Goal: Transaction & Acquisition: Purchase product/service

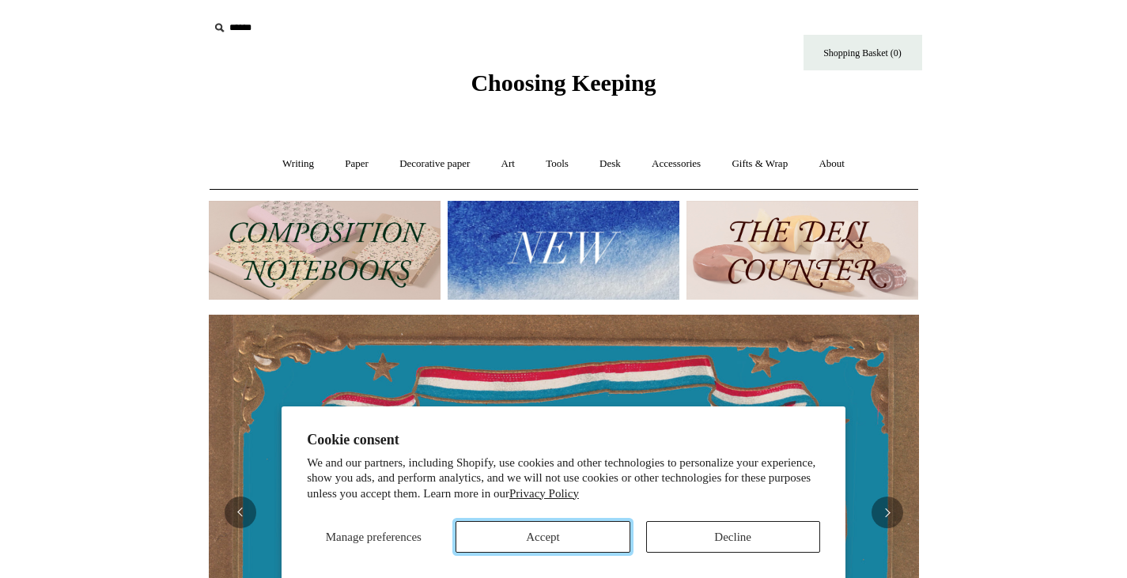
click at [602, 547] on button "Accept" at bounding box center [543, 537] width 174 height 32
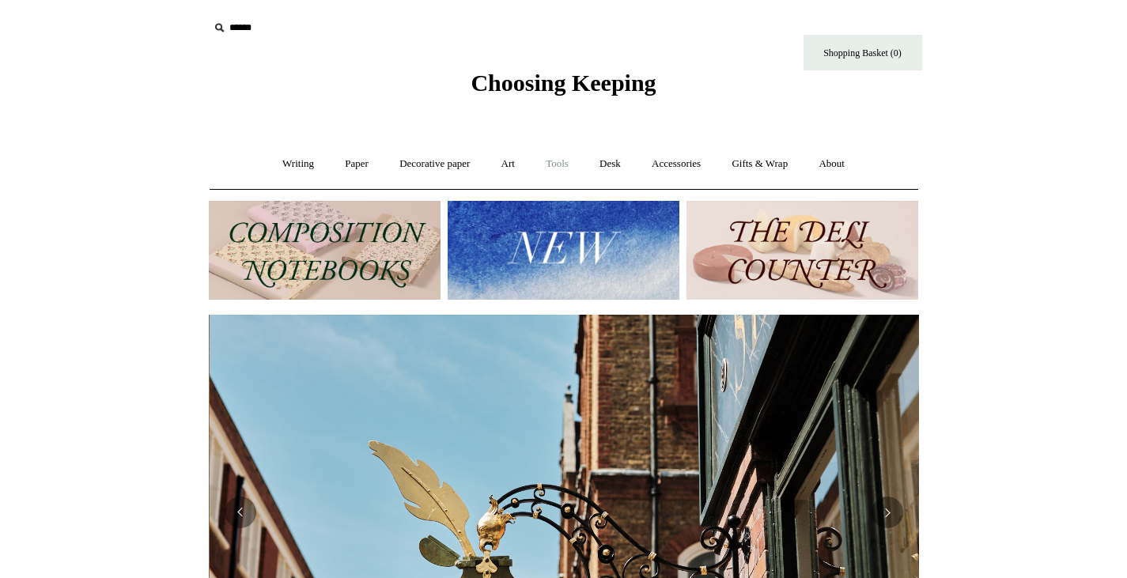
scroll to position [0, 710]
click at [567, 161] on link "Tools +" at bounding box center [556, 164] width 51 height 42
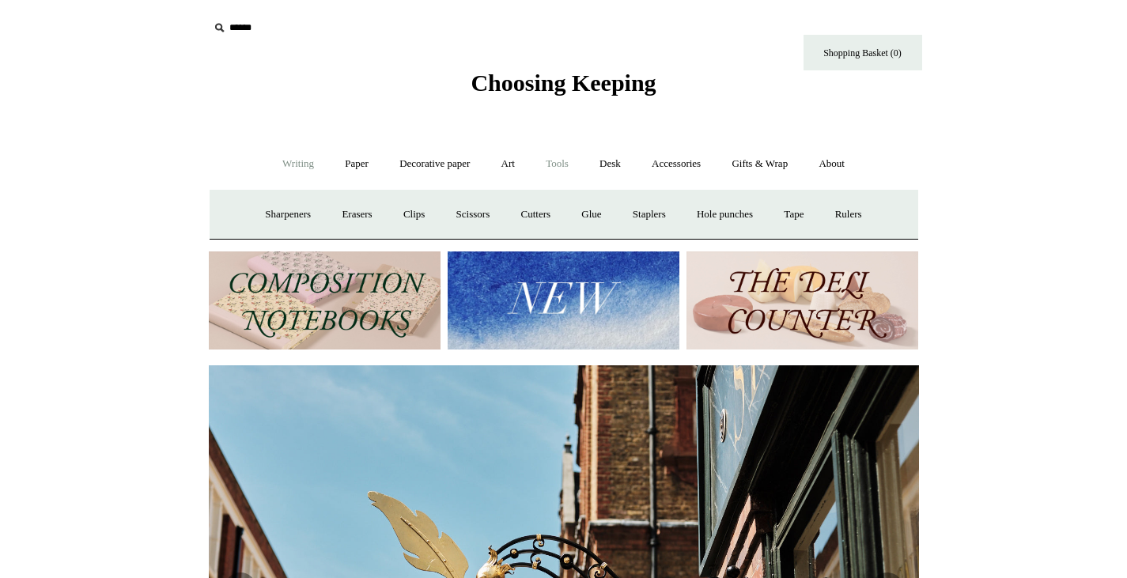
click at [284, 161] on link "Writing +" at bounding box center [298, 164] width 60 height 42
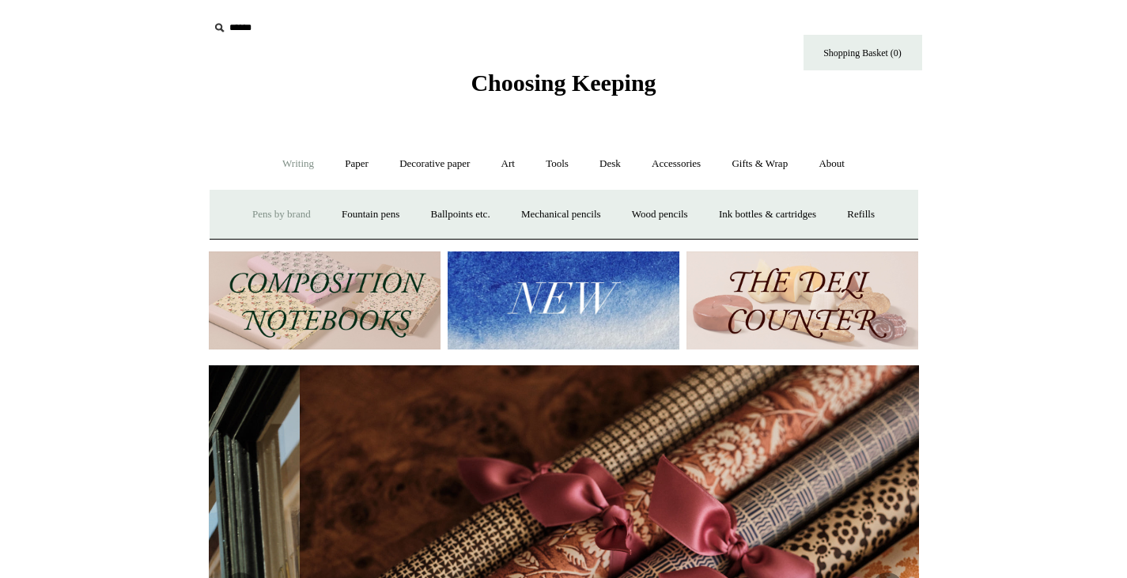
scroll to position [0, 1420]
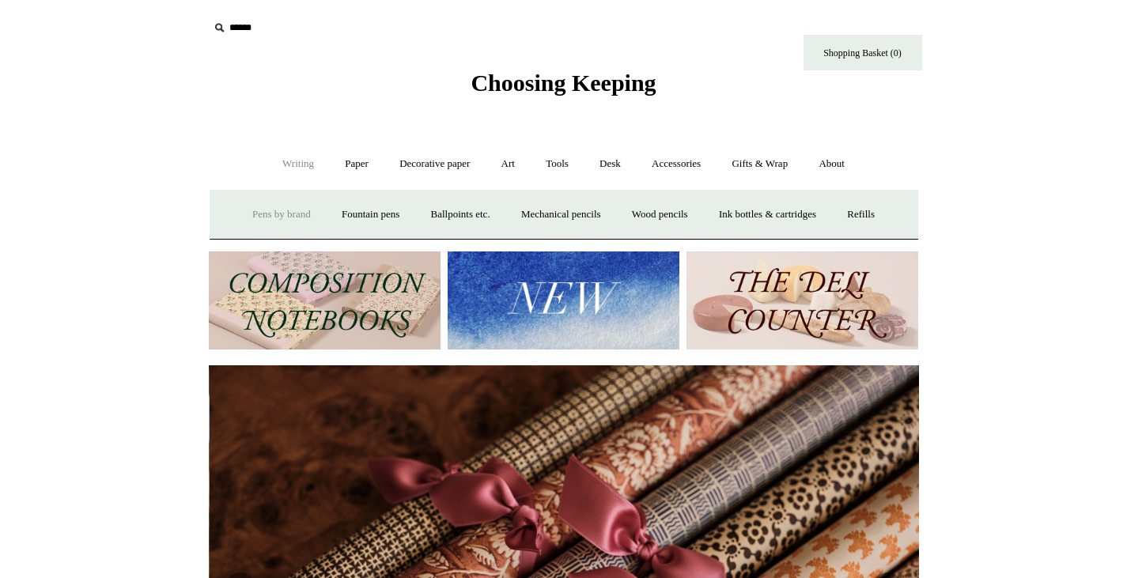
click at [282, 221] on link "Pens by brand +" at bounding box center [281, 215] width 87 height 42
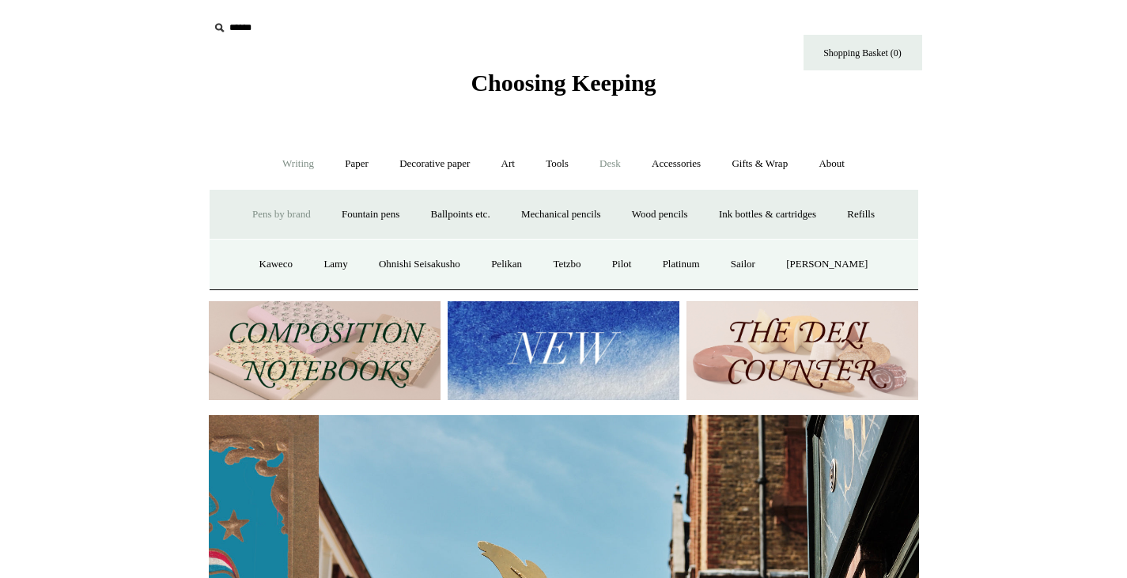
scroll to position [0, 710]
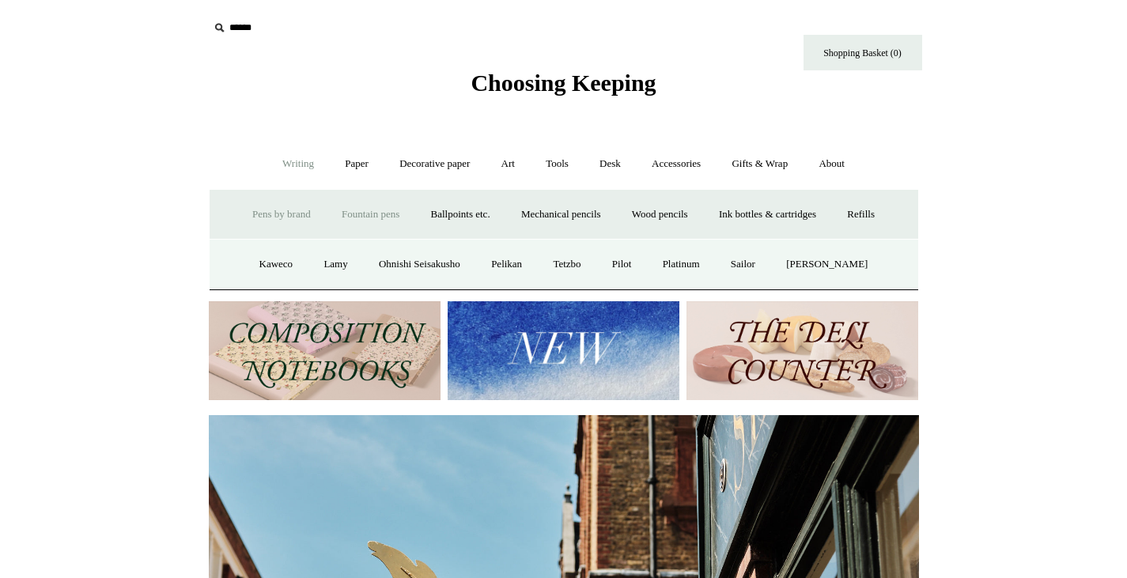
click at [383, 204] on link "Fountain pens +" at bounding box center [370, 215] width 86 height 42
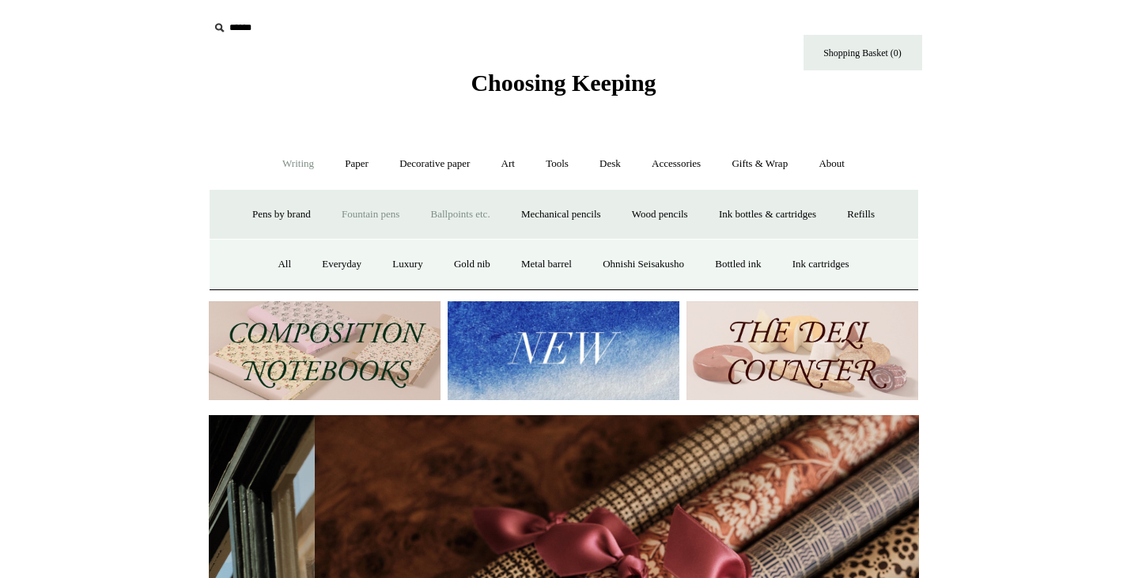
scroll to position [0, 1420]
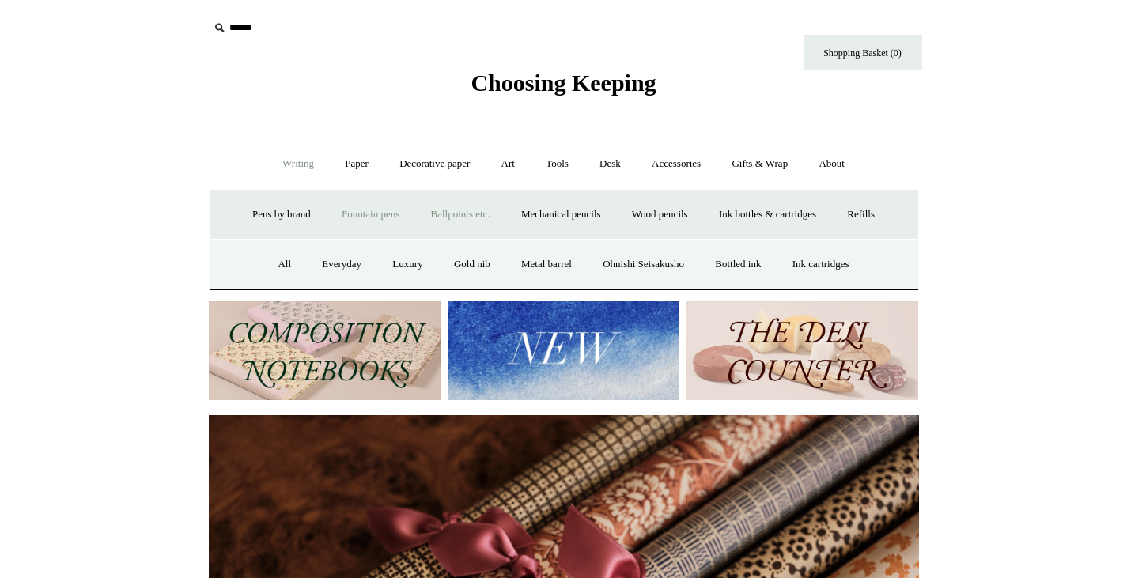
click at [448, 217] on link "Ballpoints etc. +" at bounding box center [461, 215] width 88 height 42
click at [686, 169] on link "Accessories +" at bounding box center [676, 164] width 78 height 42
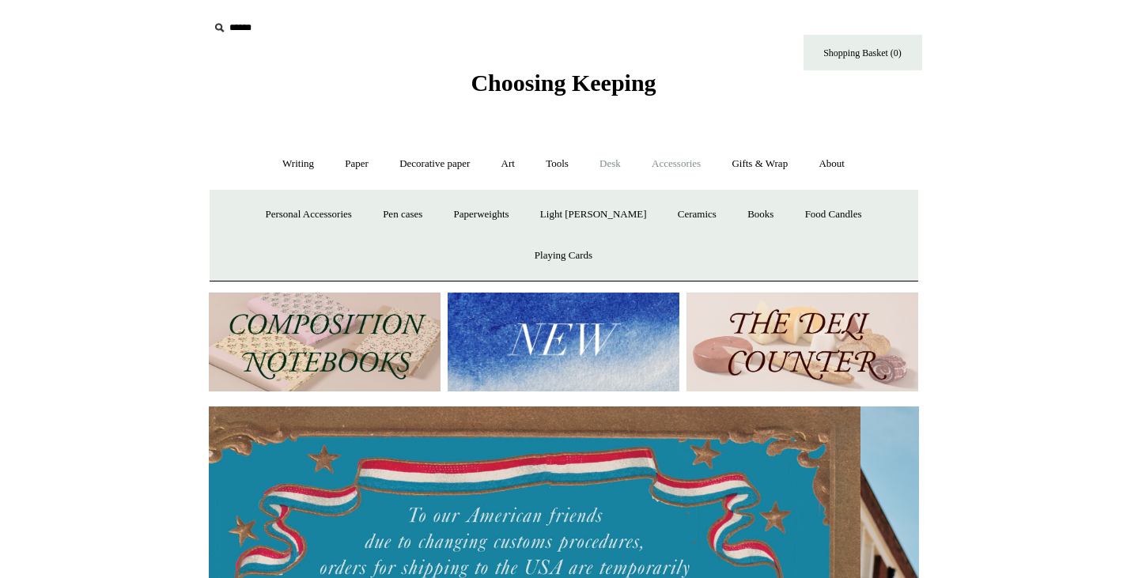
scroll to position [0, 0]
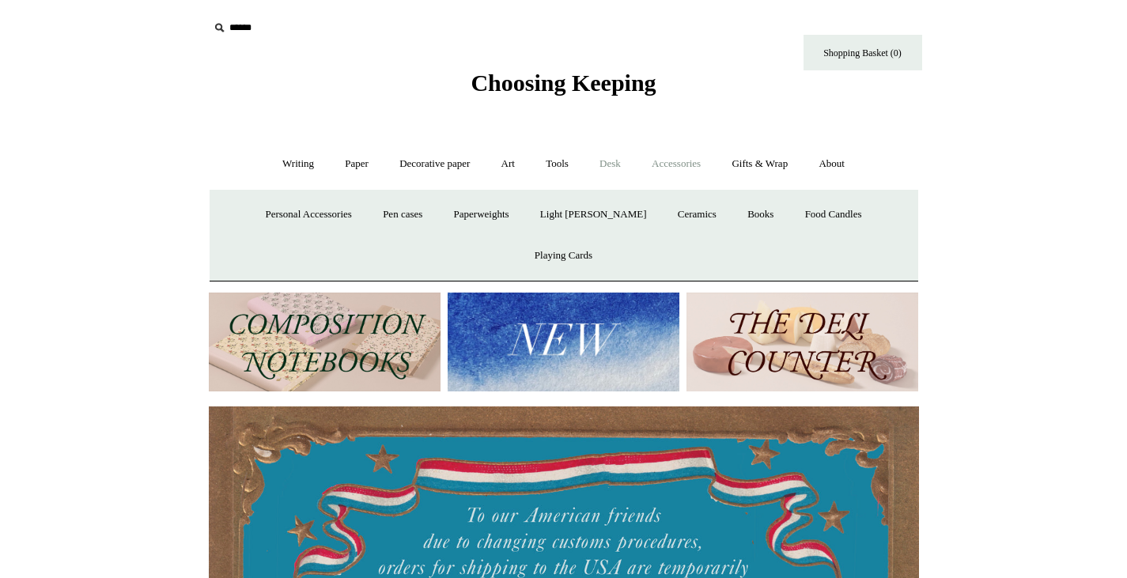
click at [605, 161] on link "Desk +" at bounding box center [610, 164] width 50 height 42
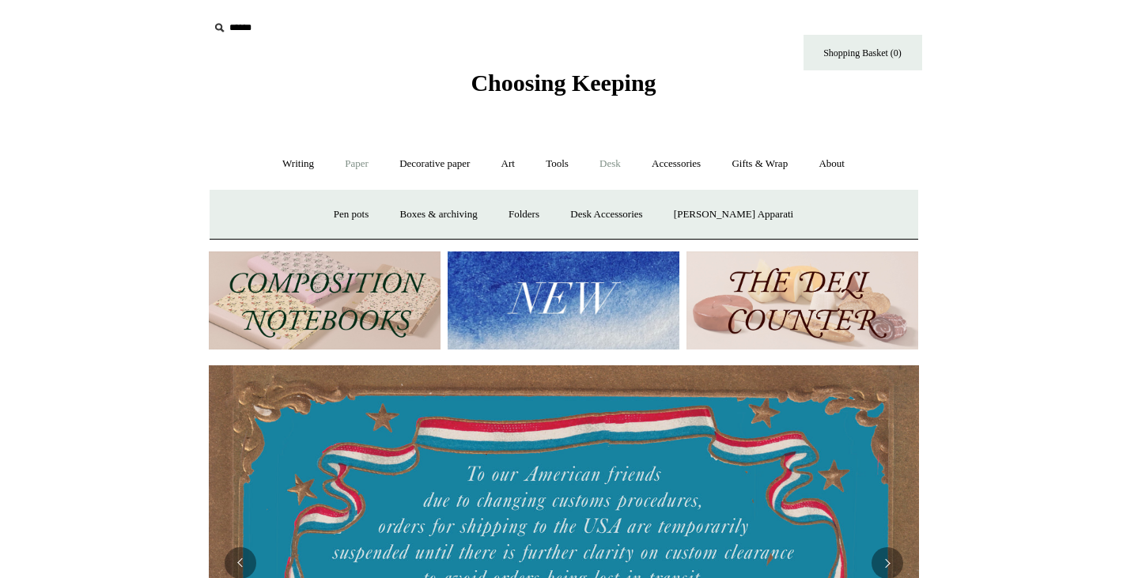
click at [349, 161] on link "Paper +" at bounding box center [357, 164] width 52 height 42
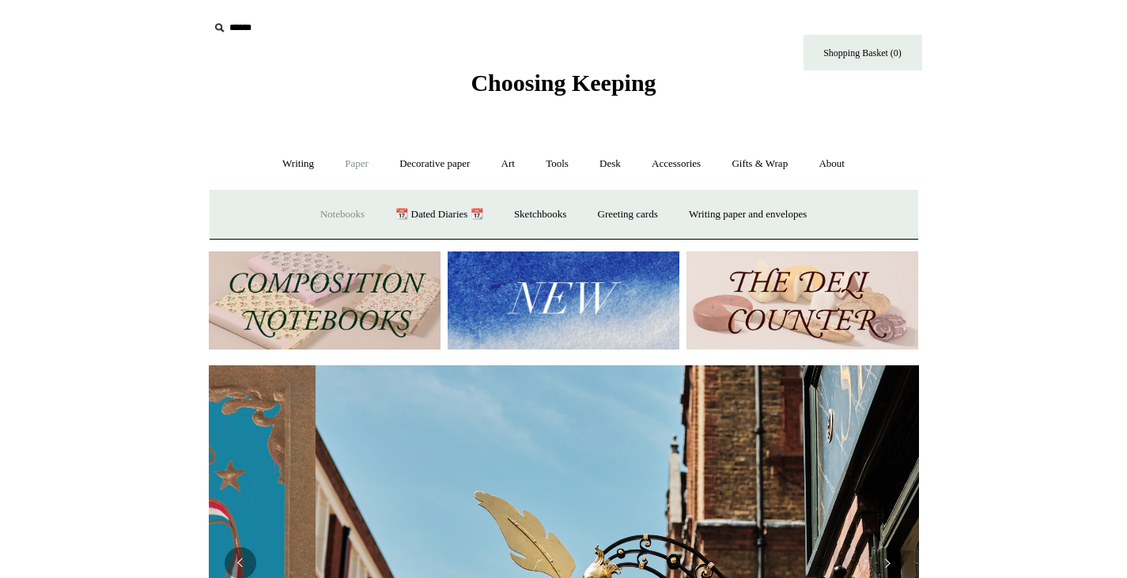
scroll to position [0, 710]
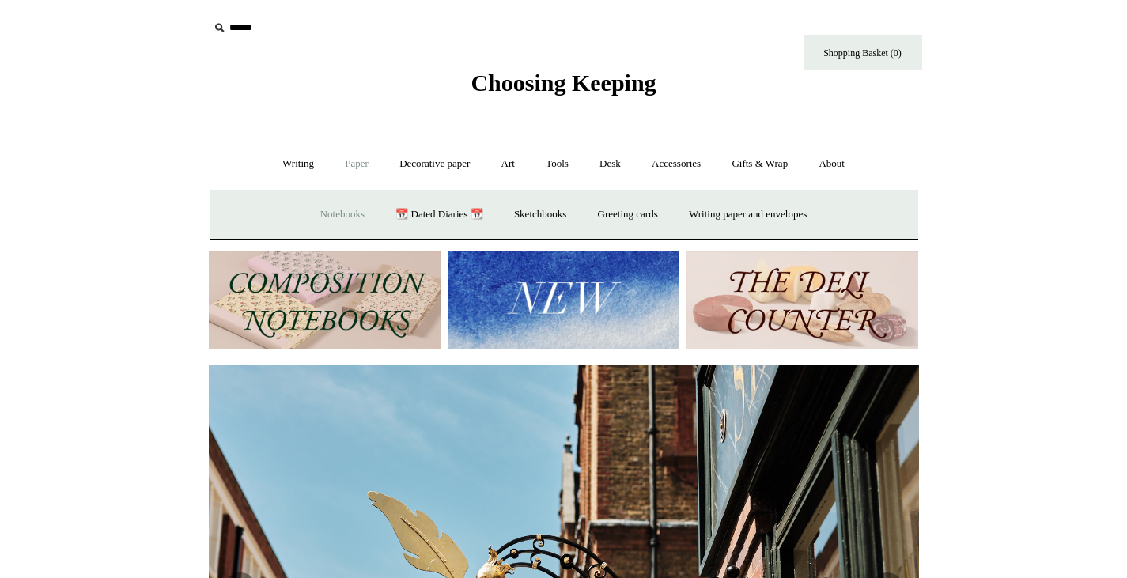
click at [337, 215] on link "Notebooks +" at bounding box center [342, 215] width 73 height 42
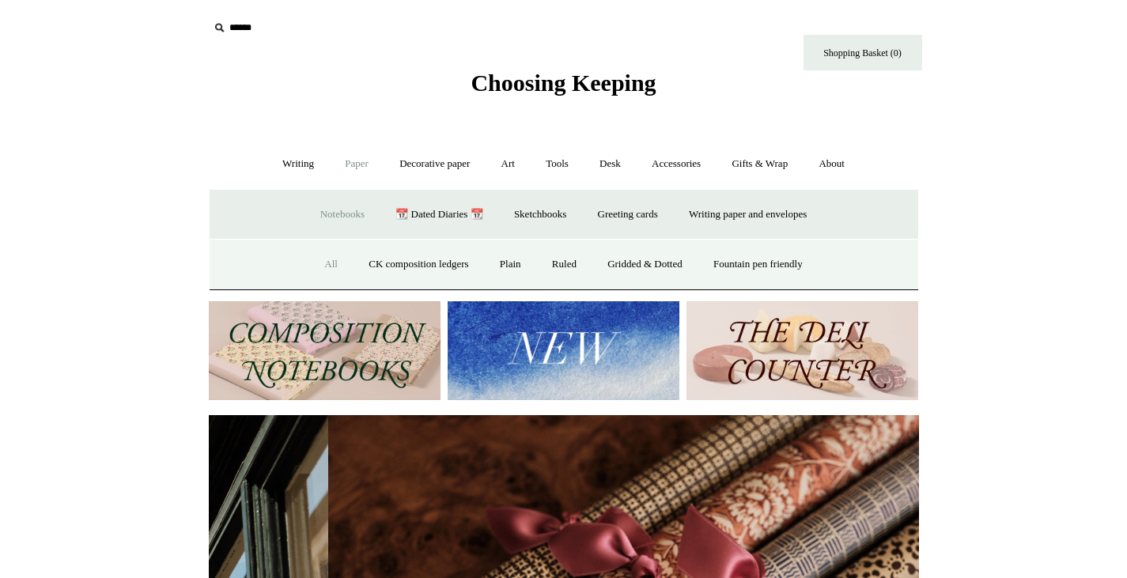
scroll to position [0, 1420]
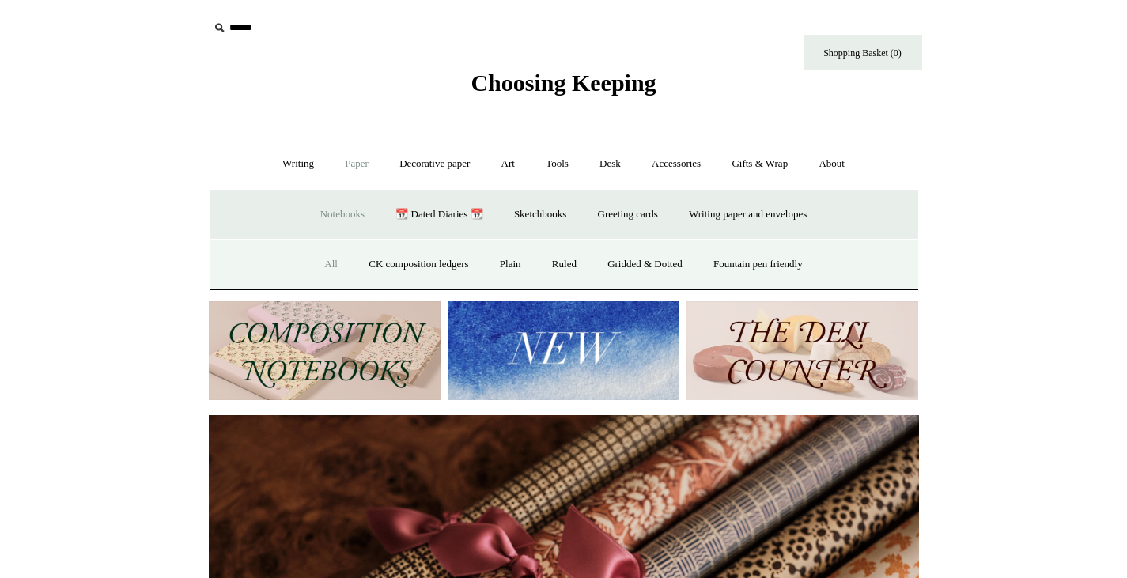
click at [323, 260] on link "All" at bounding box center [331, 265] width 42 height 42
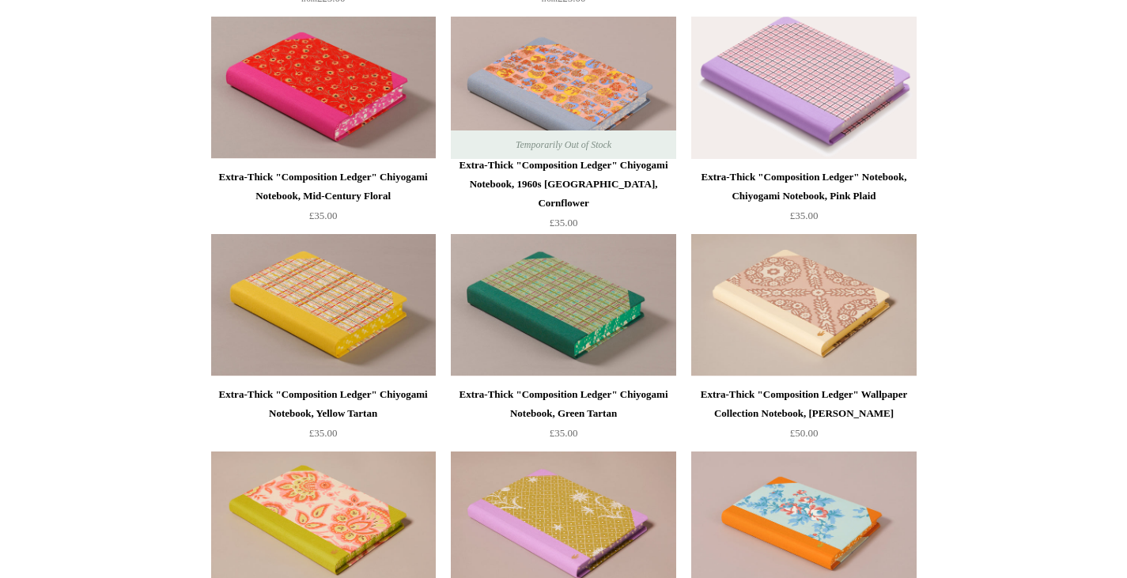
scroll to position [1061, 0]
